Goal: Transaction & Acquisition: Purchase product/service

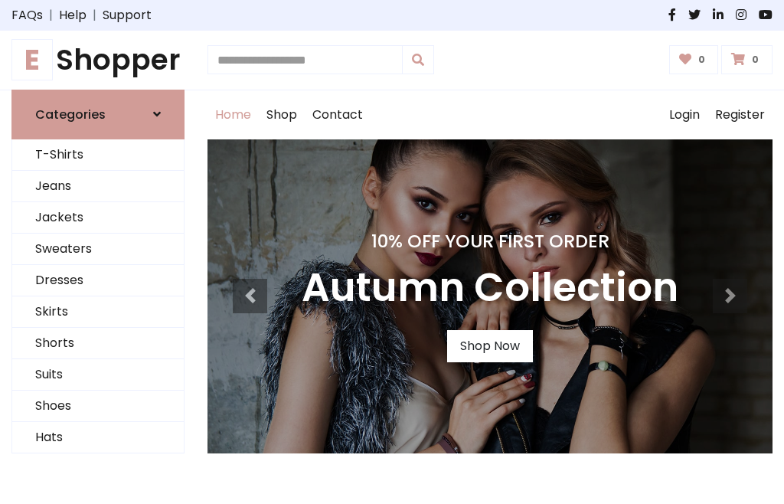
click at [392, 252] on h4 "10% Off Your First Order" at bounding box center [490, 241] width 377 height 21
click at [489, 345] on link "Shop Now" at bounding box center [490, 346] width 86 height 32
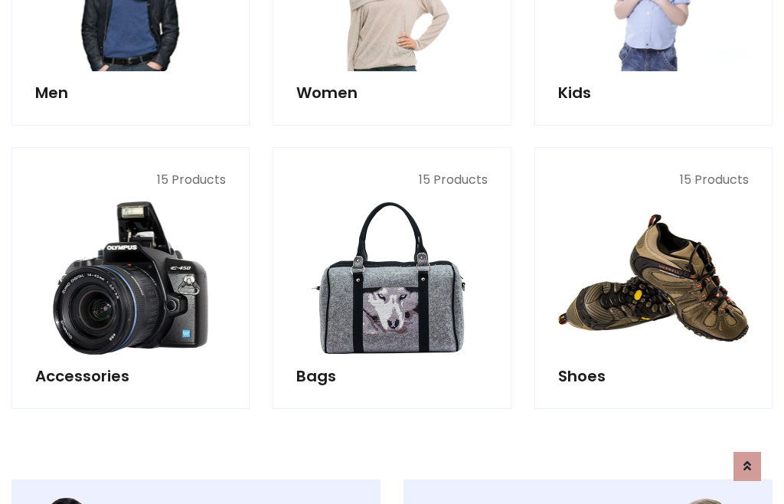
scroll to position [1527, 0]
